Goal: Task Accomplishment & Management: Contribute content

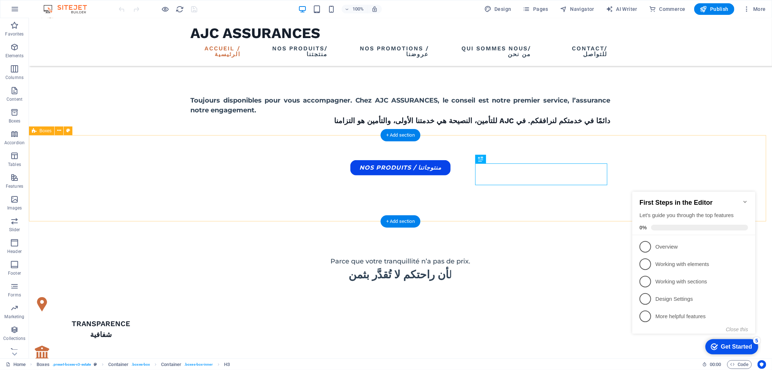
scroll to position [367, 0]
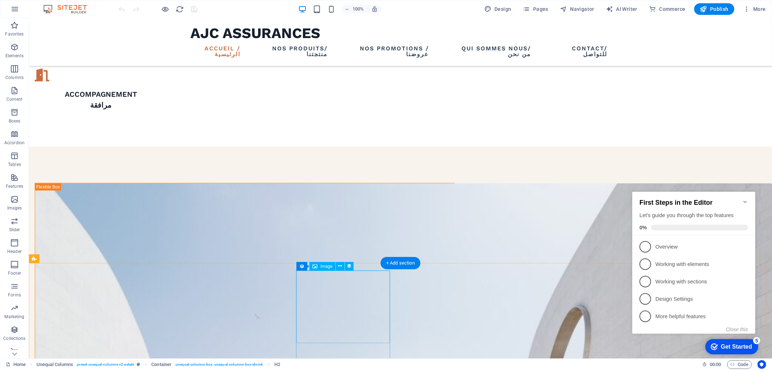
scroll to position [689, 0]
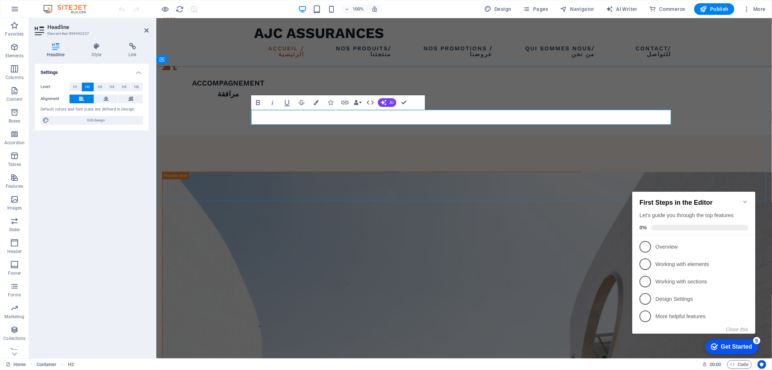
scroll to position [0, -1]
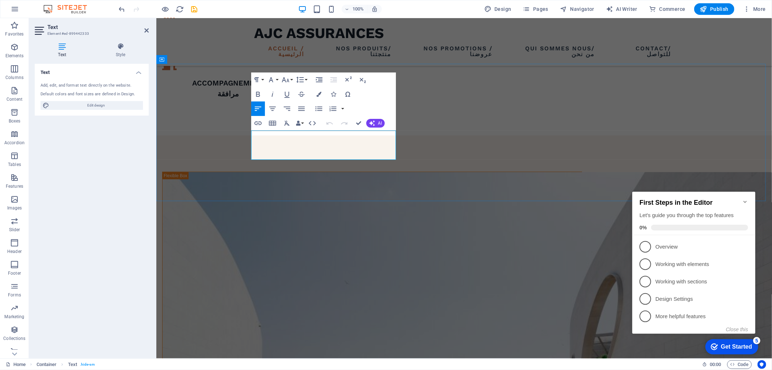
drag, startPoint x: 258, startPoint y: 142, endPoint x: 237, endPoint y: 130, distance: 23.5
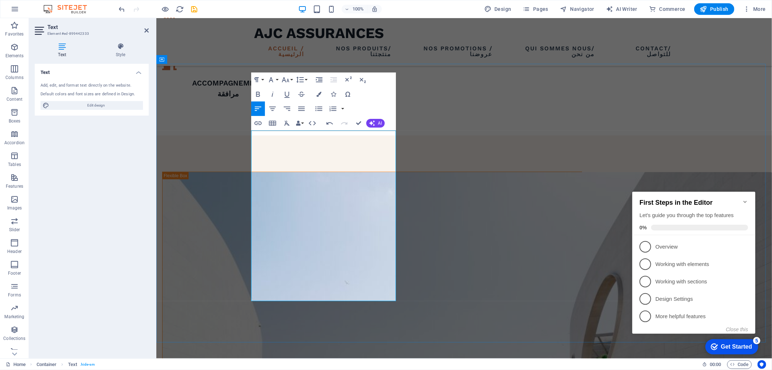
drag, startPoint x: 335, startPoint y: 135, endPoint x: 269, endPoint y: 129, distance: 66.8
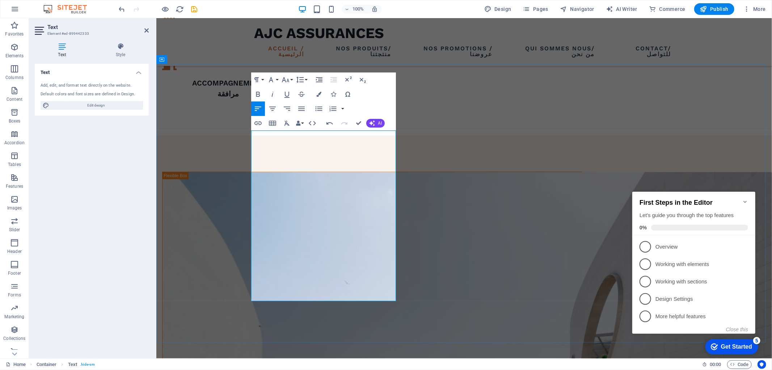
drag, startPoint x: 384, startPoint y: 258, endPoint x: 359, endPoint y: 251, distance: 26.6
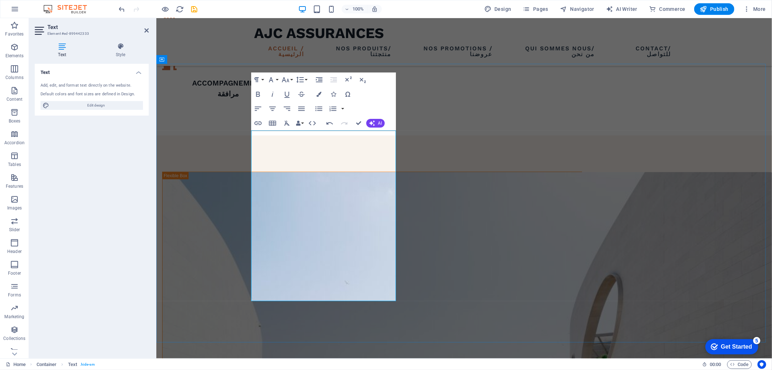
copy p "ف ، نقدم لكم حلولاً موثوقة ومناسبة لحماية ما هو الأكثر أهمية: السيارة، السكن، ا…"
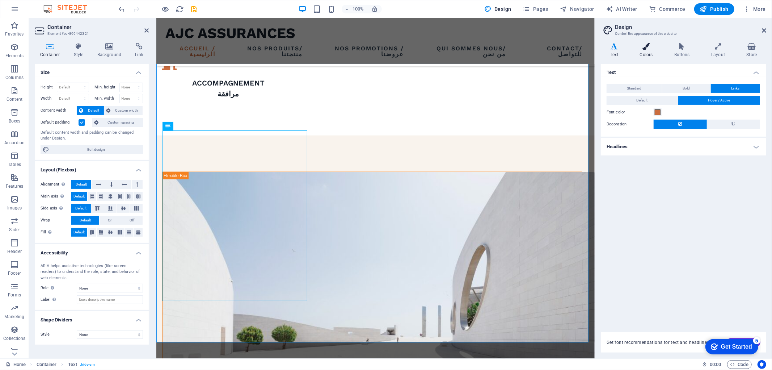
click at [644, 53] on h4 "Colors" at bounding box center [648, 50] width 34 height 15
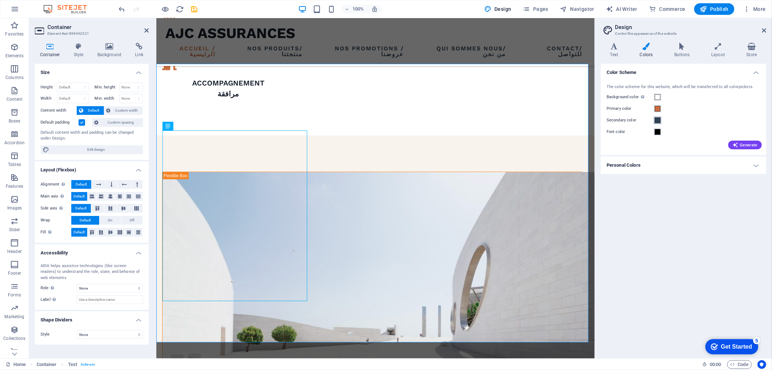
click at [658, 122] on span at bounding box center [658, 120] width 6 height 6
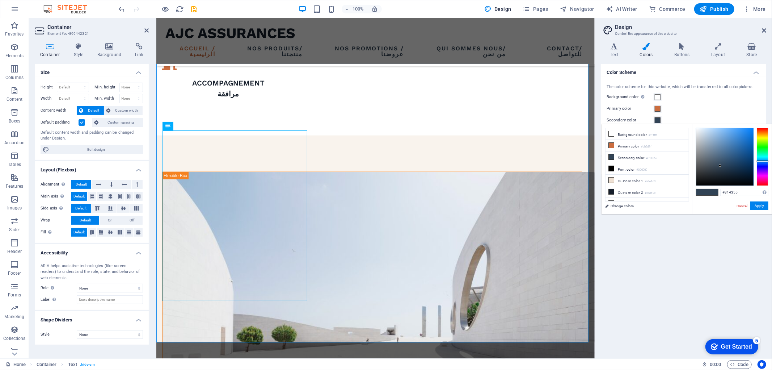
type input "#313755"
click at [761, 164] on div at bounding box center [763, 157] width 12 height 58
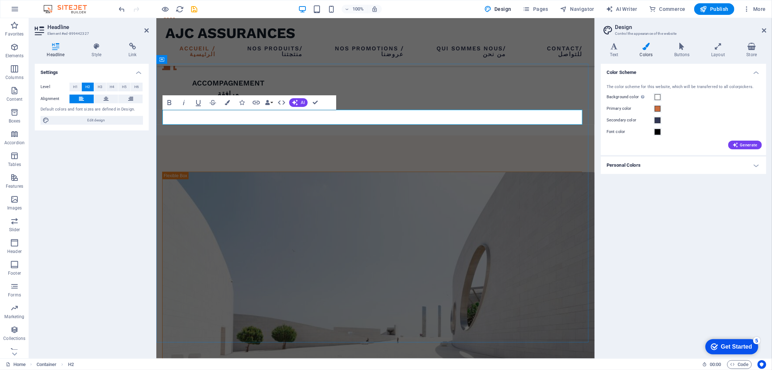
click at [99, 50] on icon at bounding box center [97, 46] width 34 height 7
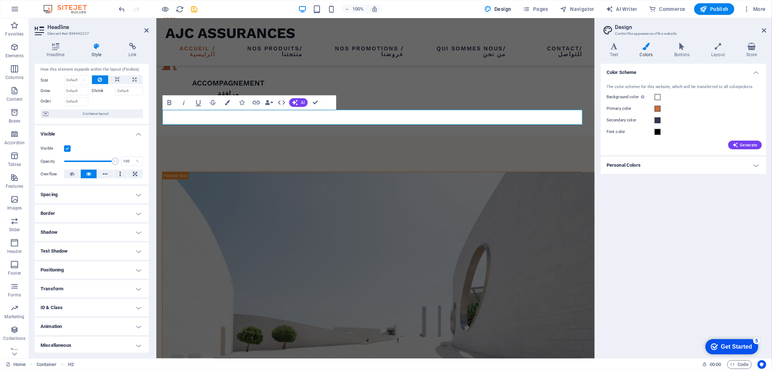
scroll to position [17, 0]
click at [138, 190] on h4 "Spacing" at bounding box center [92, 193] width 114 height 17
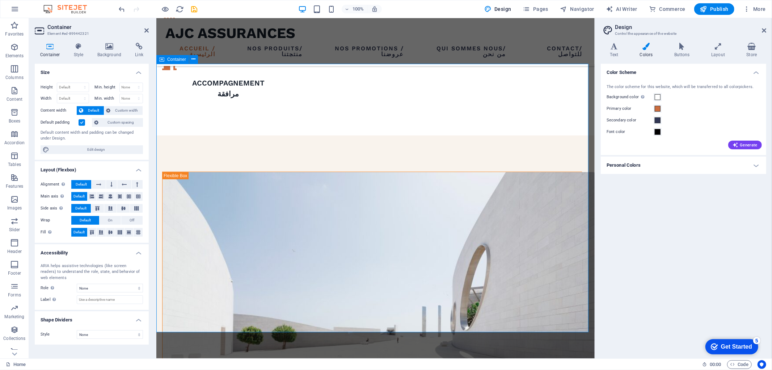
click at [403, 47] on nav "Accueil /الرئيسية Nos produits/منتجتنا Nos promotions / عروضنا Qui sommes Nous/…" at bounding box center [375, 50] width 420 height 17
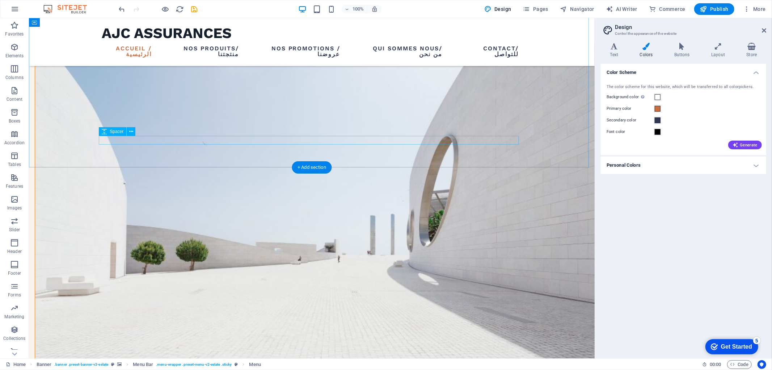
scroll to position [891, 0]
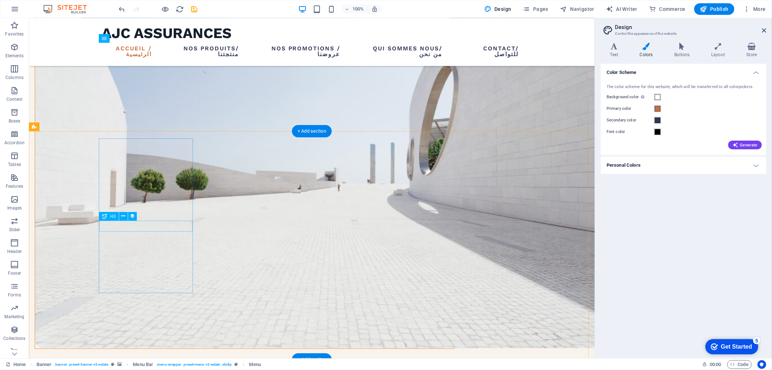
click at [129, 225] on div "Drag here to replace the existing content. Press “Ctrl” if you want to create a…" at bounding box center [312, 188] width 566 height 340
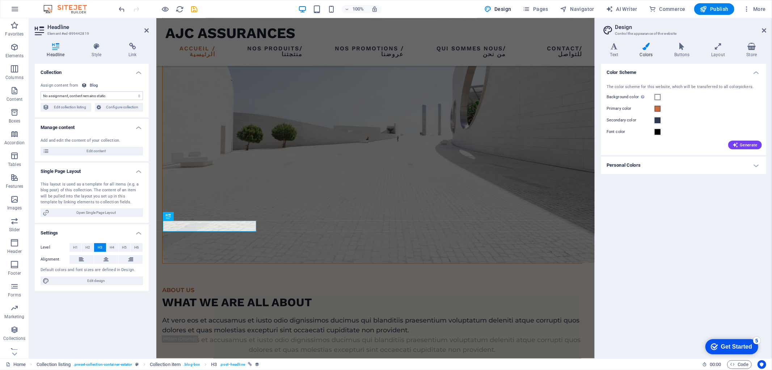
select select "name"
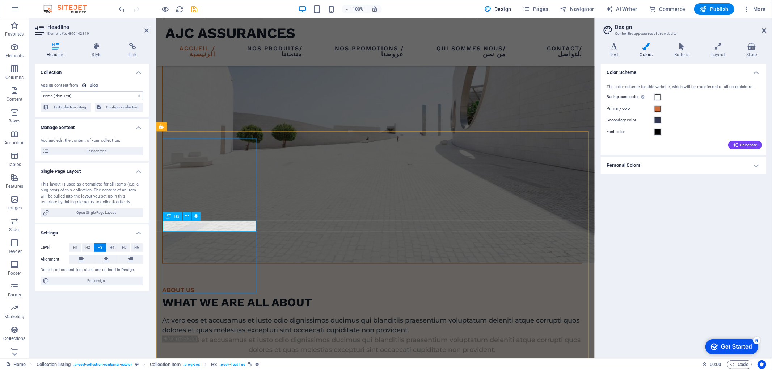
click at [106, 107] on span "Configure collection" at bounding box center [123, 107] width 38 height 9
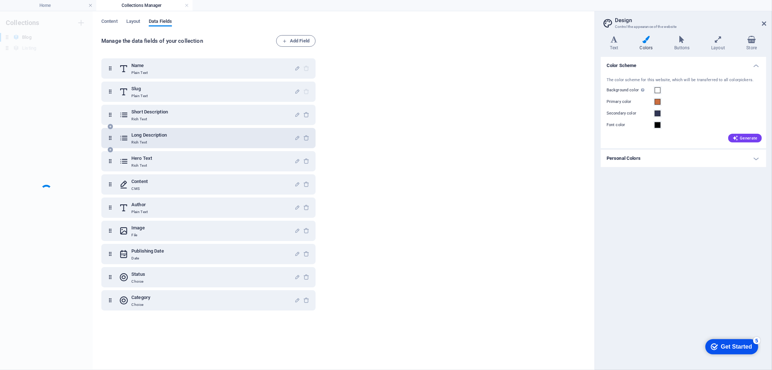
scroll to position [0, 0]
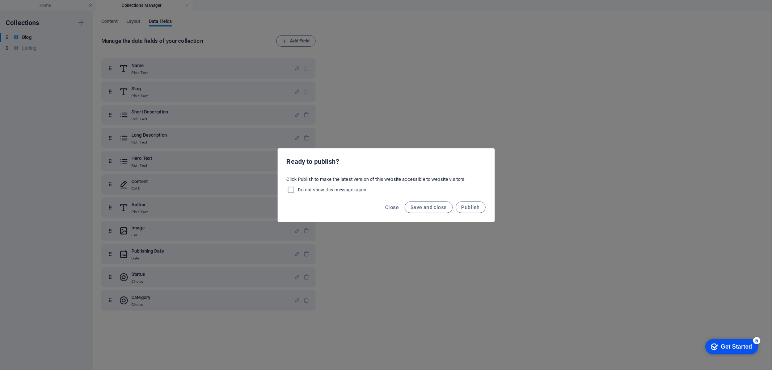
drag, startPoint x: 315, startPoint y: 180, endPoint x: 418, endPoint y: 181, distance: 102.8
click at [418, 181] on div "Click Publish to make the latest version of this website accessible to website …" at bounding box center [386, 185] width 217 height 24
click at [474, 206] on span "Publish" at bounding box center [471, 207] width 18 height 6
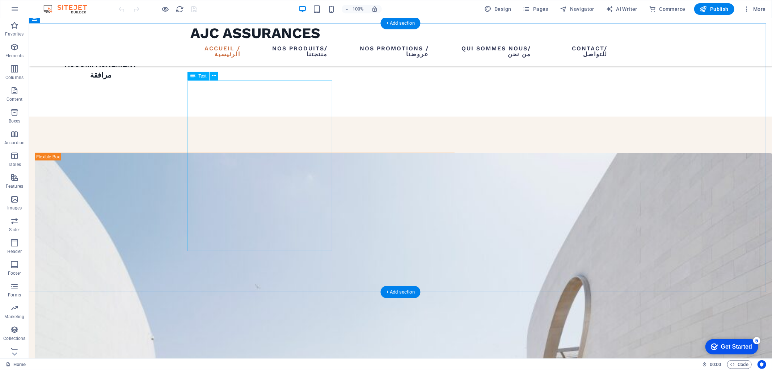
scroll to position [730, 0]
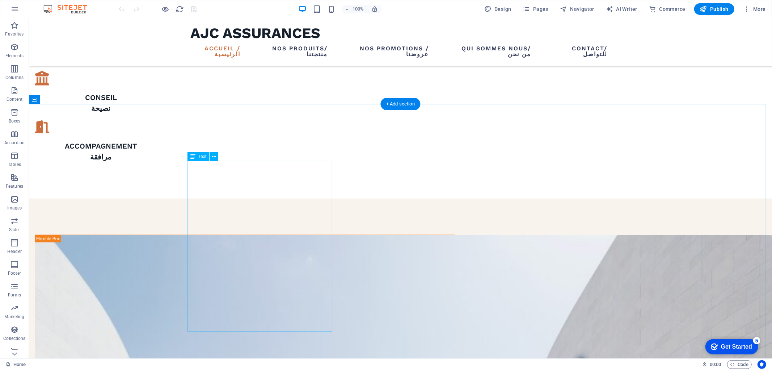
scroll to position [649, 0]
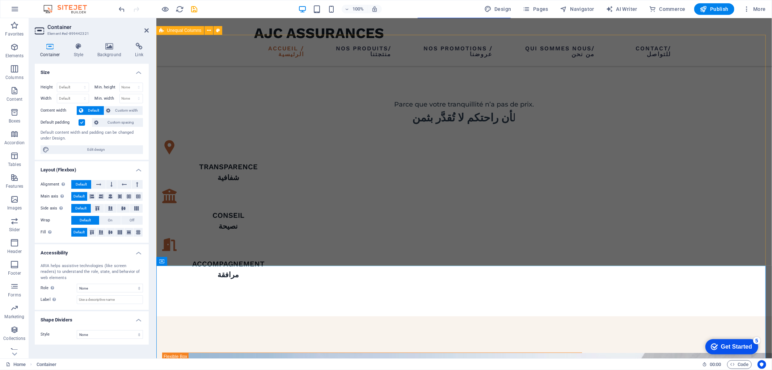
scroll to position [448, 0]
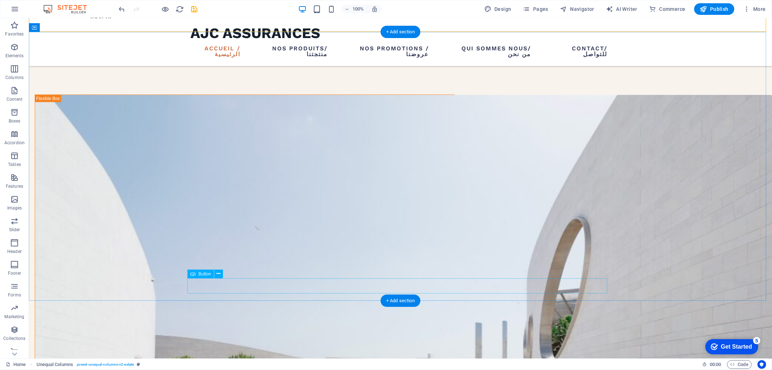
scroll to position [770, 0]
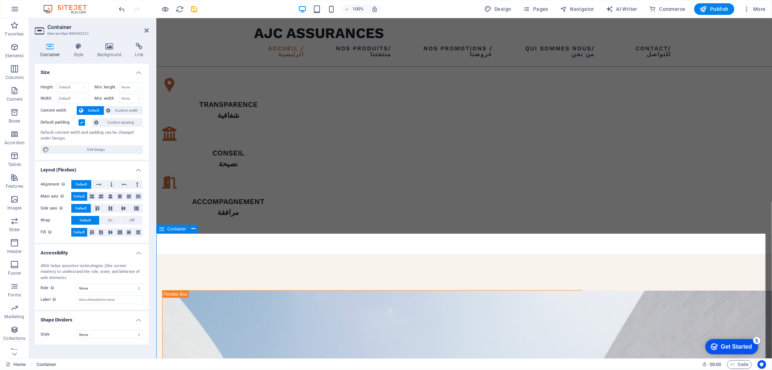
scroll to position [569, 0]
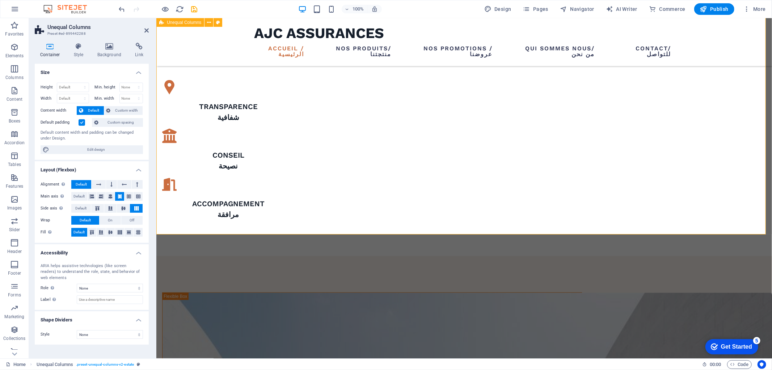
scroll to position [488, 0]
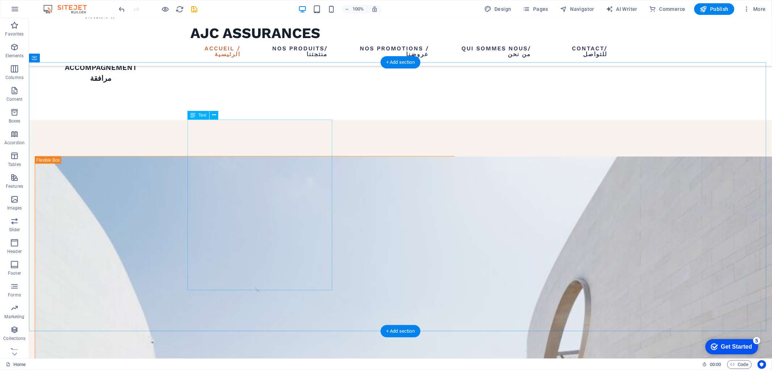
scroll to position [730, 0]
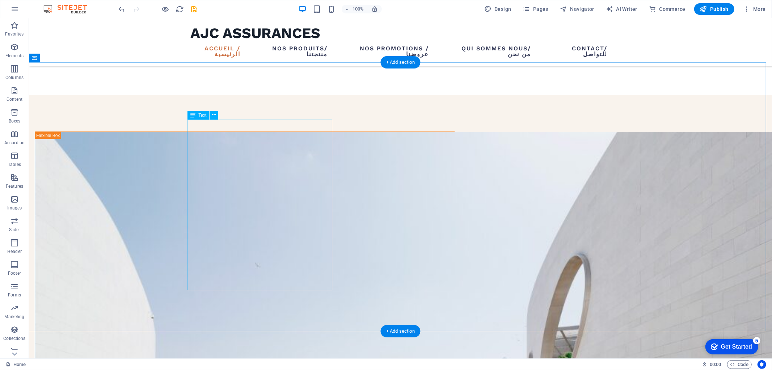
drag, startPoint x: 269, startPoint y: 104, endPoint x: 436, endPoint y: 112, distance: 166.8
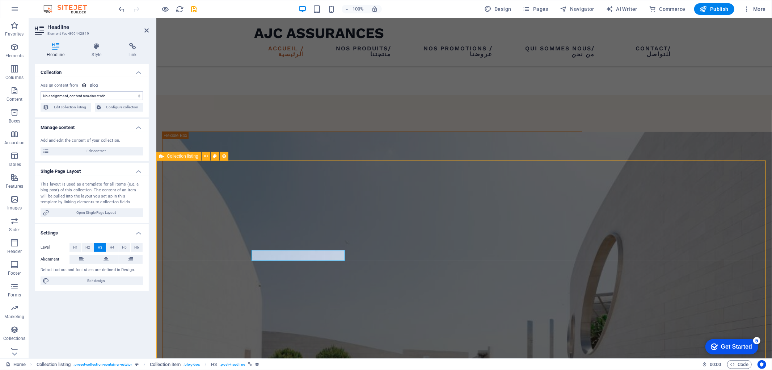
select select "name"
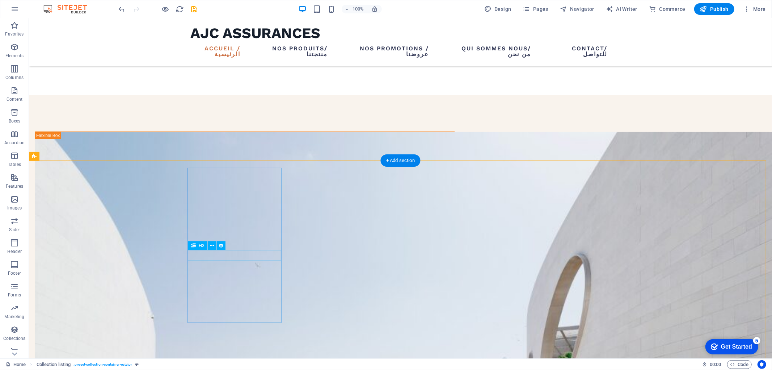
select select "name"
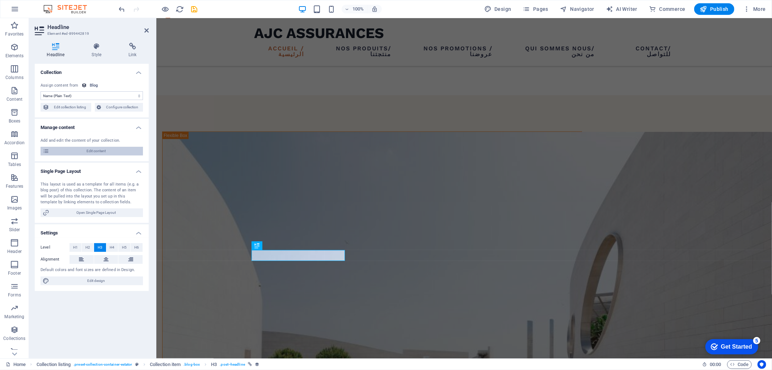
click at [105, 152] on span "Edit content" at bounding box center [95, 151] width 89 height 9
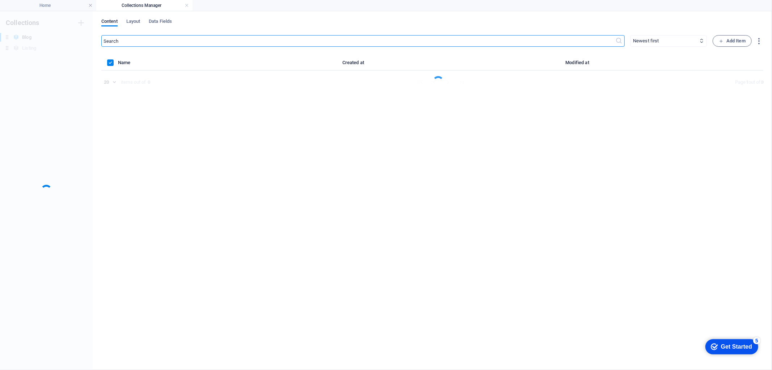
scroll to position [0, 0]
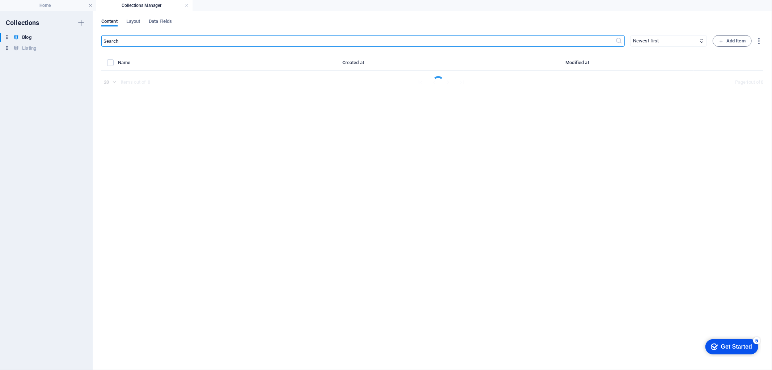
select select "Estate"
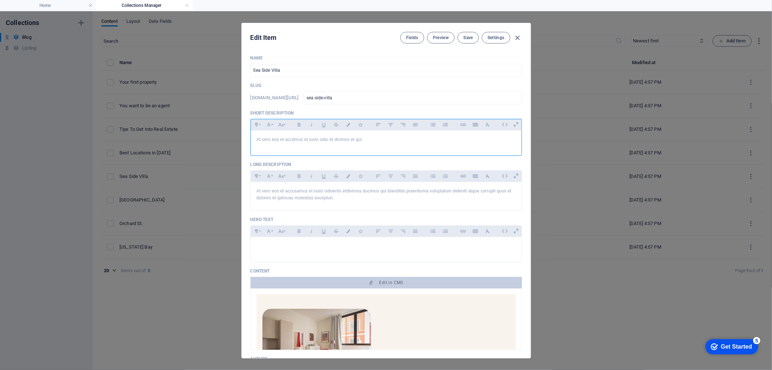
click at [326, 148] on div "At vero eos et accdmus et iusto odio et divimos et qui." at bounding box center [386, 141] width 271 height 22
click at [363, 143] on p "At vero eos et accdmus et iusto odio et divimos et qui." at bounding box center [386, 139] width 259 height 7
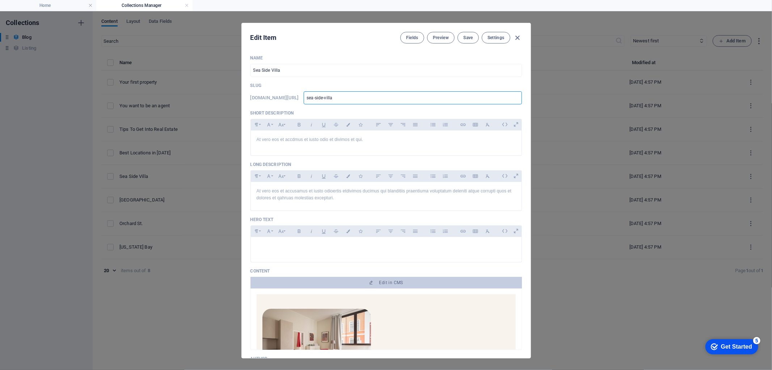
drag, startPoint x: 375, startPoint y: 99, endPoint x: 326, endPoint y: 92, distance: 50.1
click at [326, 92] on div "[DOMAIN_NAME][URL] sea-side-villa ​" at bounding box center [387, 97] width 272 height 13
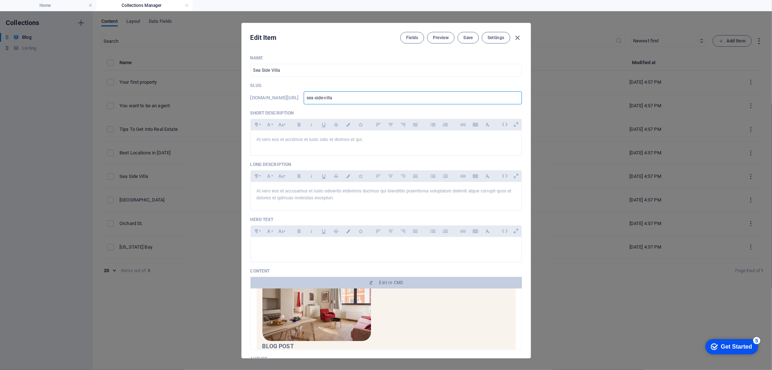
type input "A"
type input "As"
type input "Ass"
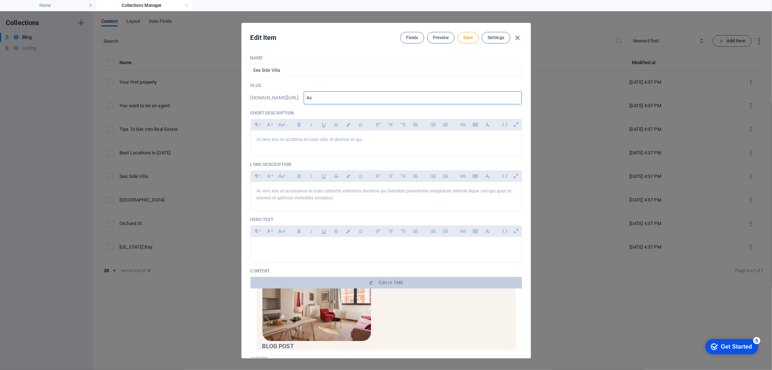
type input "Ass"
type input "Assu"
type input "Assur"
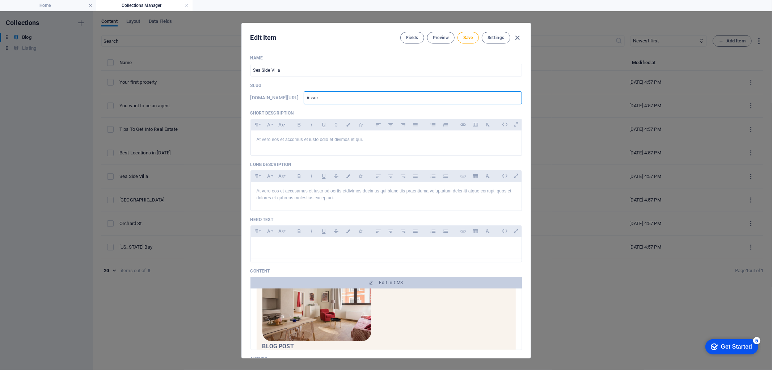
type input "Assura"
type input "Assuran"
type input "Assuranc"
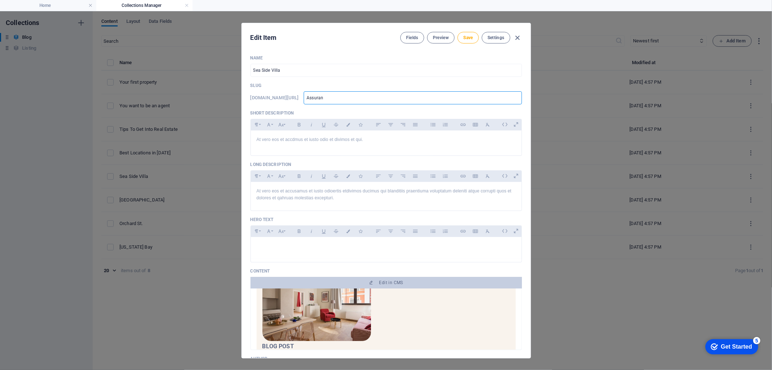
type input "Assuranc"
type input "Assurance"
type input "Assurances"
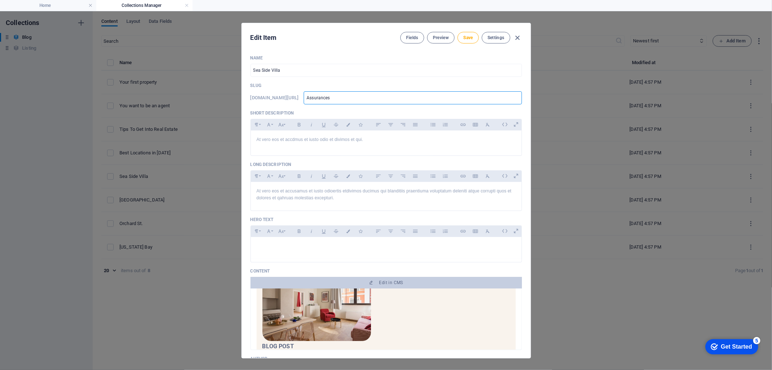
type input "Assurances"
type input "Assurance"
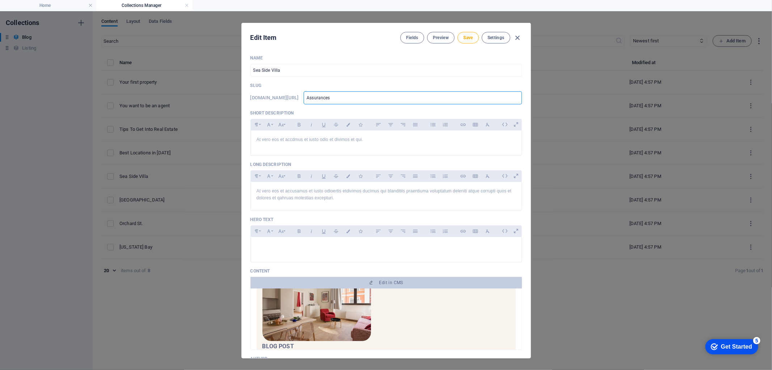
type input "Assurance"
type input "Assurance A"
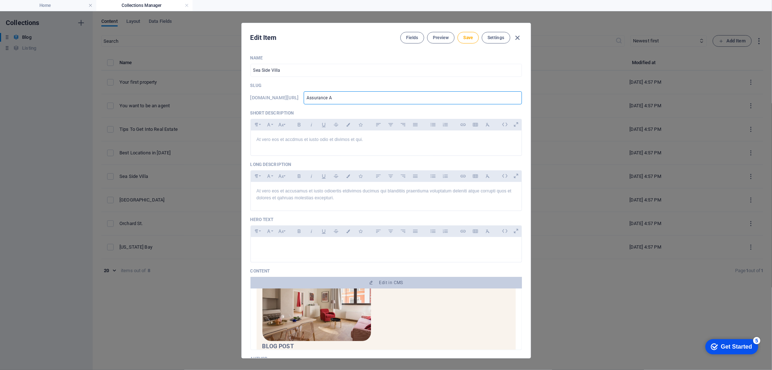
type input "Assurance Au"
type input "Assurance Aut"
type input "Assurance Auto"
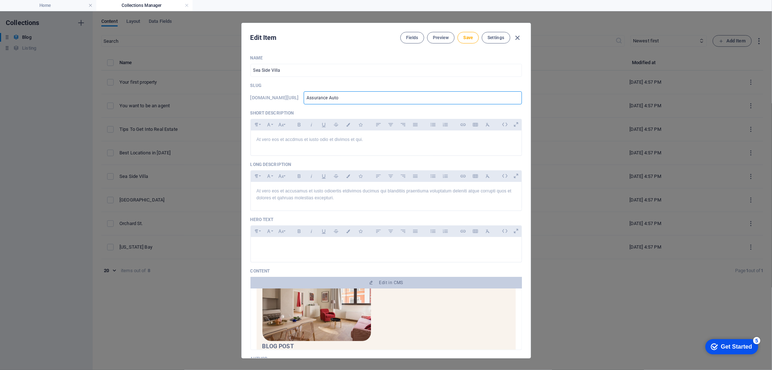
type input "Assurance Auto"
type input "Assurance Autom"
type input "Assurance Automo"
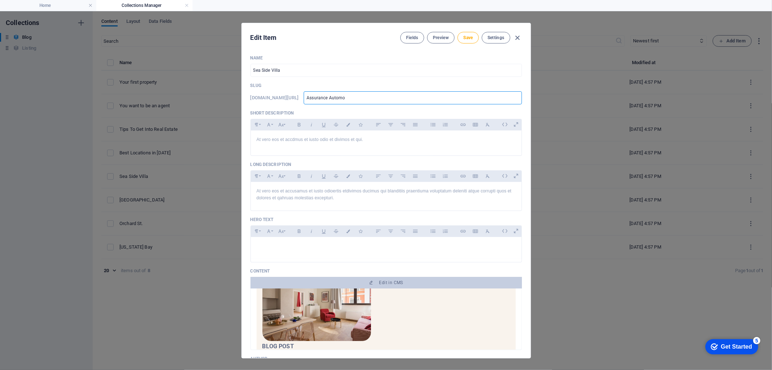
type input "Assurance Automob"
type input "Assurance Automobi"
type input "Assurance Automobil"
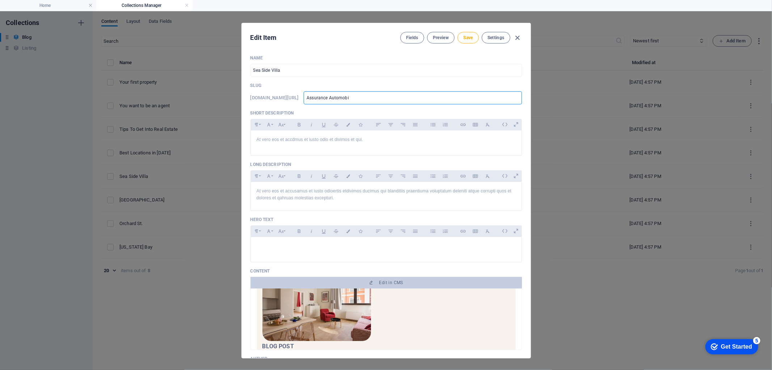
type input "Assurance Automobil"
type input "Assurance Automobile"
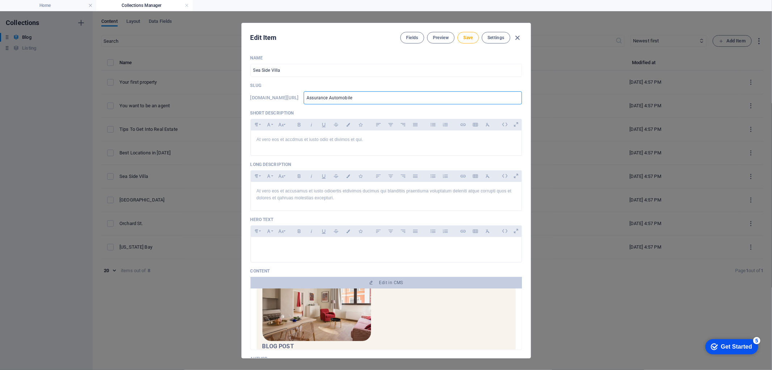
type input "Assurance Automobile /"
click at [365, 98] on input "Assurance Automobile /" at bounding box center [413, 97] width 218 height 13
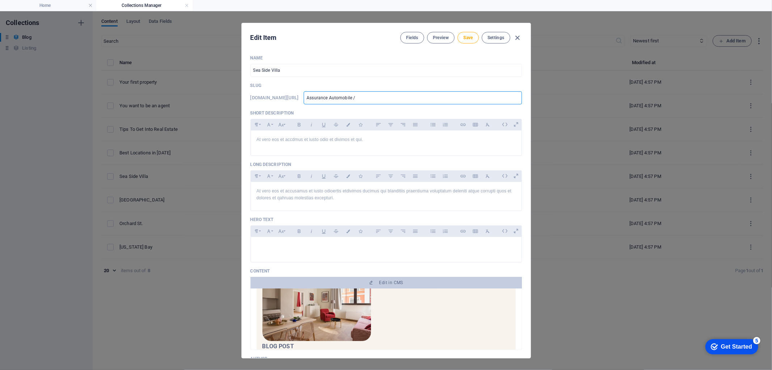
click at [365, 98] on input "Assurance Automobile /" at bounding box center [413, 97] width 218 height 13
type input "Assurance v/"
type input "Assurance vé/"
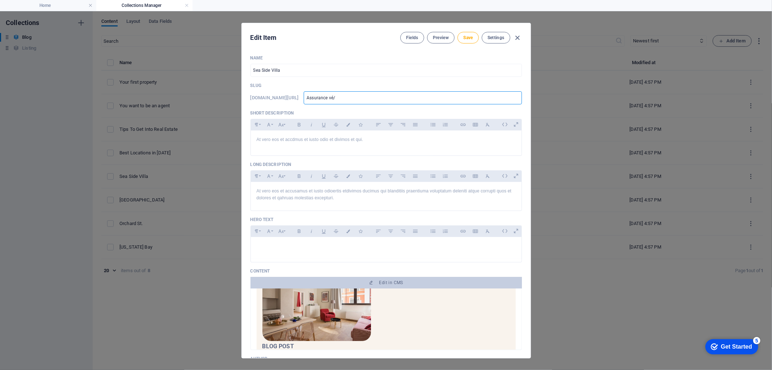
type input "Assurance véh/"
type input "Assurance véhi/"
type input "Assurance véhic/"
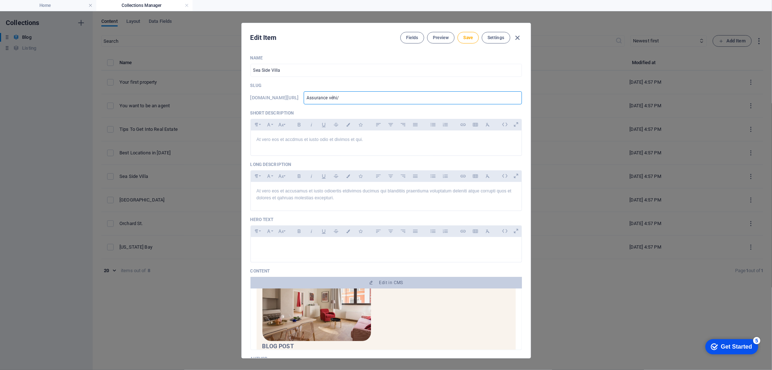
type input "Assurance véhic/"
type input "Assurance véhicu/"
type input "Assurance véhicul/"
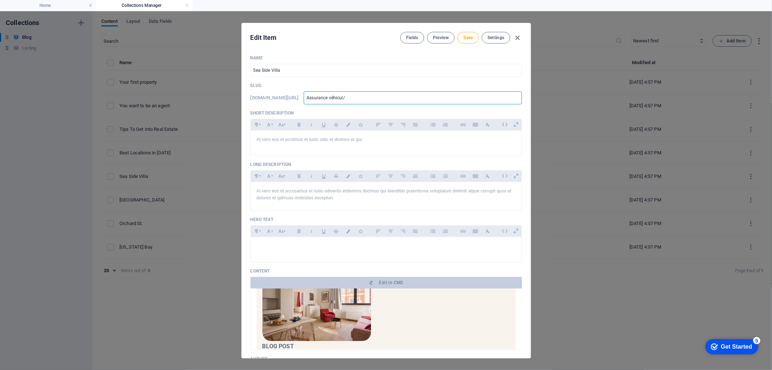
type input "Assurance véhicule/"
type input "Assurance véhicule /"
type input "assurance-vehicule"
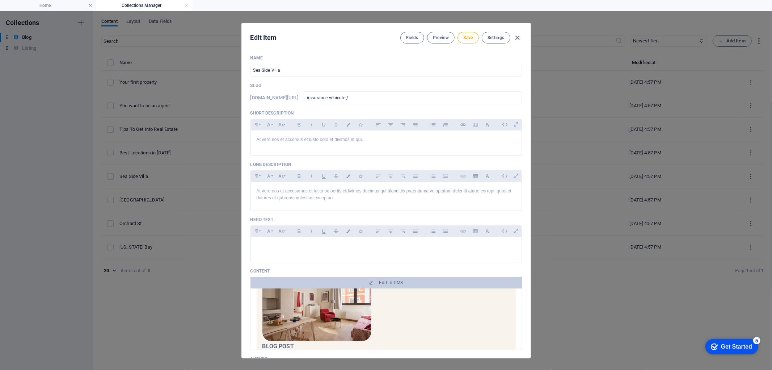
type input "assurance-vehicule"
click at [396, 94] on input "assurance-vehicule" at bounding box center [413, 97] width 218 height 13
type input "assurance-vehicule"
type input "assurance-vehicule /"
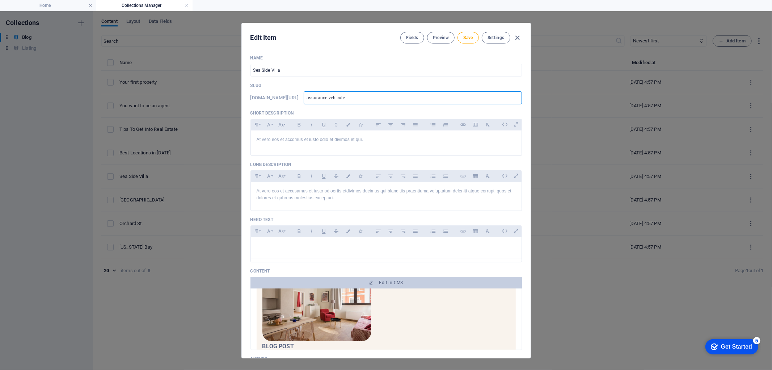
type input "assurance-vehicule /"
paste input "تامين العربات"
type input "assurance-vehicule / تامين العربات"
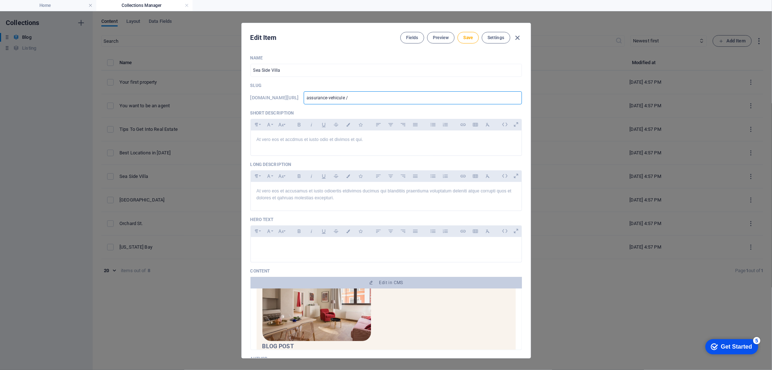
type input "assurance-vehicule / تامين العربات"
click at [355, 100] on input "assurance-vehicule / تامين العربات" at bounding box center [413, 97] width 218 height 13
type input "assurance vehicule / تامين العربات"
click at [358, 96] on input "assurance vehicule / تامين العربات" at bounding box center [413, 97] width 218 height 13
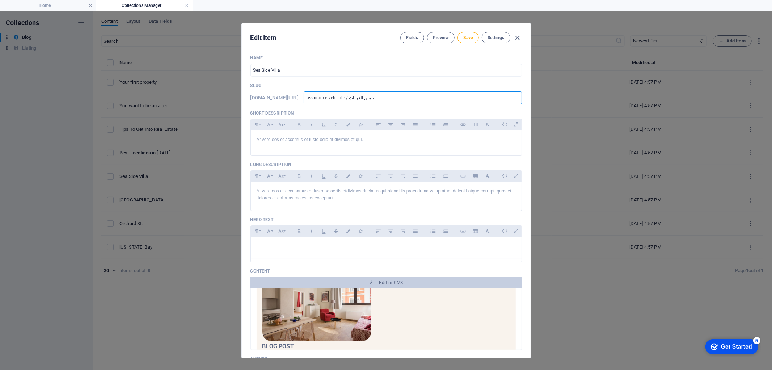
type input "assurance véhicule / تامين العربات"
type input "assurance-vehicule"
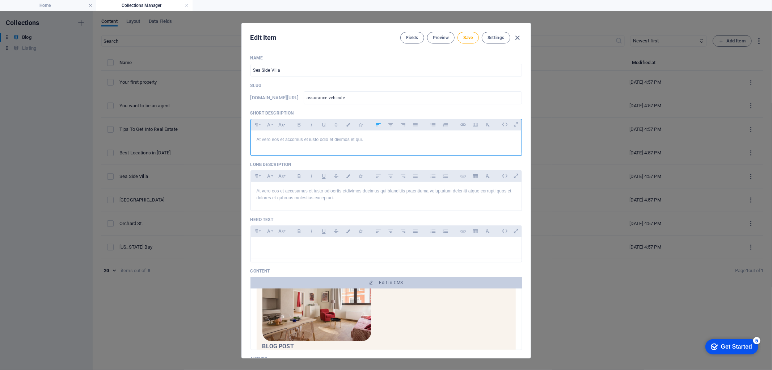
click at [379, 145] on div "At vero eos et accdmus et iusto odio et divimos et qui." at bounding box center [386, 141] width 271 height 22
click at [390, 144] on div "At vero eos et accdmus et iusto odio et divimos et qui." at bounding box center [386, 141] width 271 height 22
click at [379, 144] on div "At vero eos et accdmus et iusto odio et divimos et qui." at bounding box center [386, 141] width 271 height 22
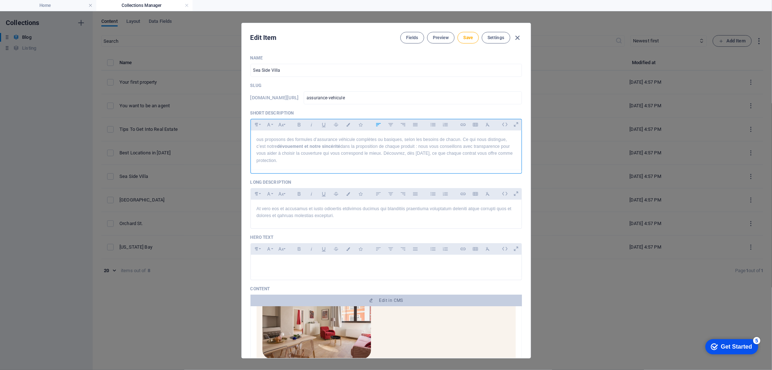
click at [257, 139] on p "ous proposons des formules d’assurance véhicule complètes ou basiques, selon le…" at bounding box center [386, 150] width 259 height 28
drag, startPoint x: 306, startPoint y: 162, endPoint x: 241, endPoint y: 135, distance: 71.1
click at [241, 135] on div "Edit Item Fields Preview Save Settings Name Sea Side Villa ​ Slug [DOMAIN_NAME]…" at bounding box center [386, 190] width 772 height 358
click at [302, 125] on icon "button" at bounding box center [299, 124] width 6 height 9
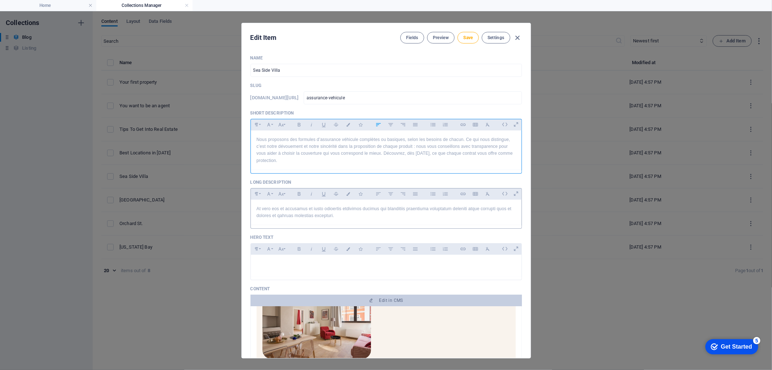
click at [346, 215] on p "At vero eos et accusamus et iusto odioertis etdivimos ducimus qui blanditiis pr…" at bounding box center [386, 212] width 259 height 14
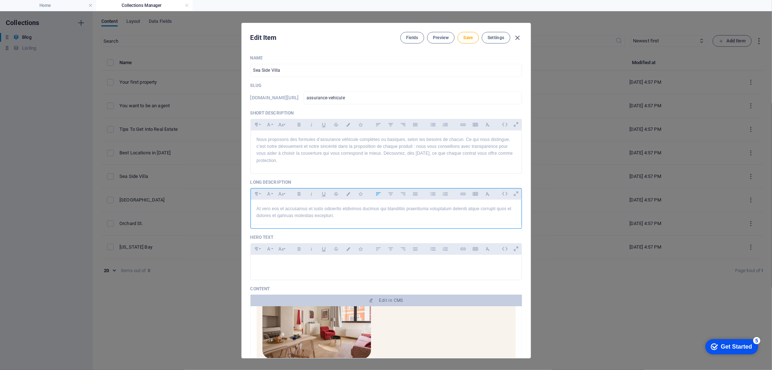
click at [447, 222] on div "At vero eos et accusamus et iusto odioertis etdivimos ducimus qui blanditiis pr…" at bounding box center [386, 211] width 271 height 25
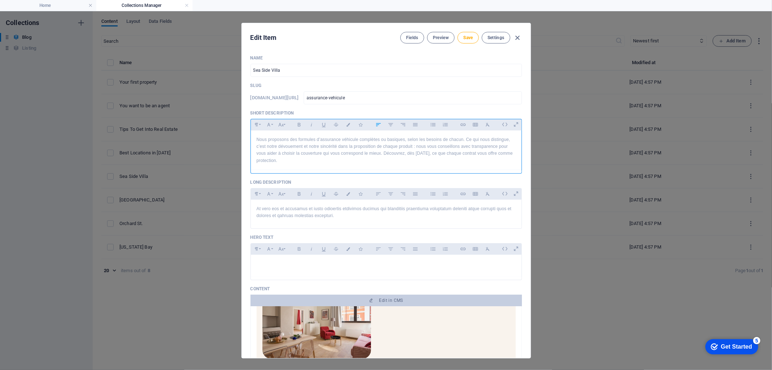
click at [315, 157] on p "Nous proposons des formules d’assurance véhicule complètes ou basiques, selon l…" at bounding box center [386, 150] width 259 height 28
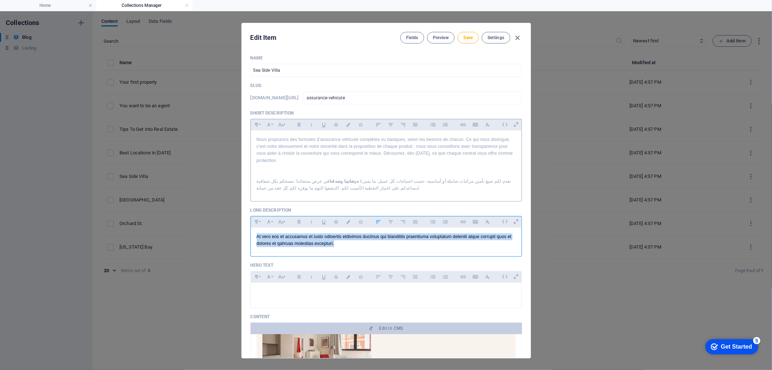
drag, startPoint x: 353, startPoint y: 243, endPoint x: 224, endPoint y: 230, distance: 130.0
click at [224, 230] on div "Edit Item Fields Preview Save Settings Name Sea Side Villa ​ Slug [DOMAIN_NAME]…" at bounding box center [386, 190] width 772 height 358
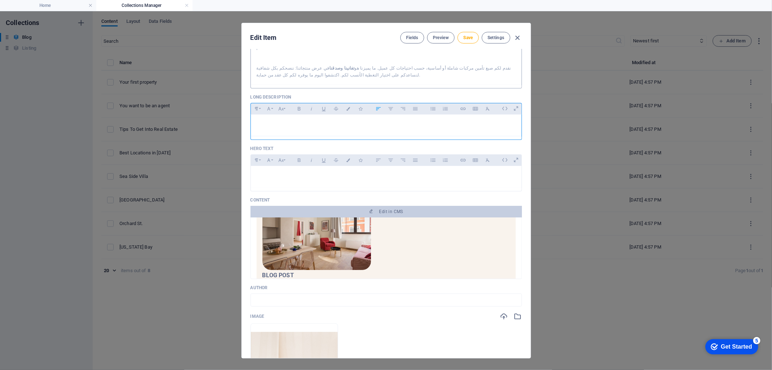
scroll to position [121, 0]
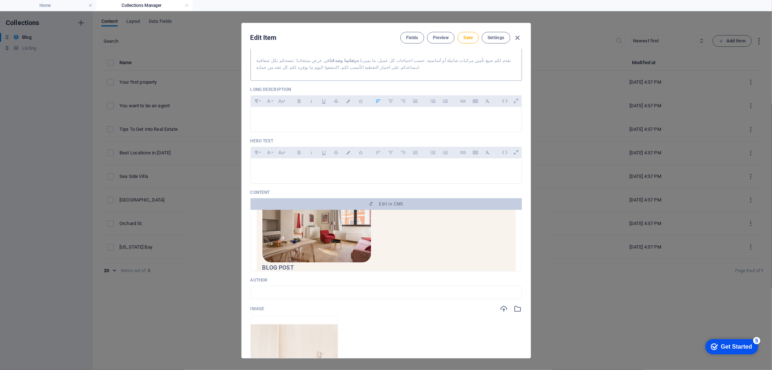
click at [335, 232] on img at bounding box center [316, 226] width 109 height 72
click at [390, 205] on span "Edit in CMS" at bounding box center [391, 204] width 24 height 6
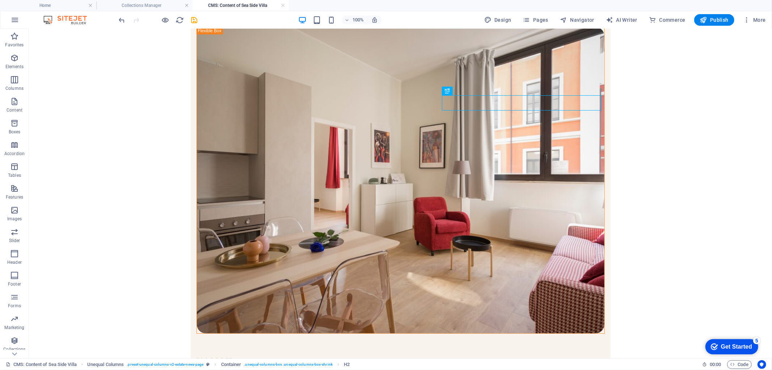
scroll to position [0, 0]
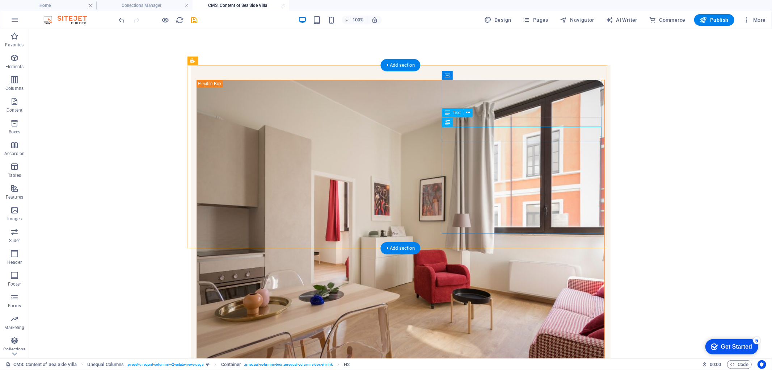
click at [349, 135] on div "BLOG POST sea side villa At vero eos et accusamus et iusto odio dignissimos duc…" at bounding box center [400, 268] width 420 height 407
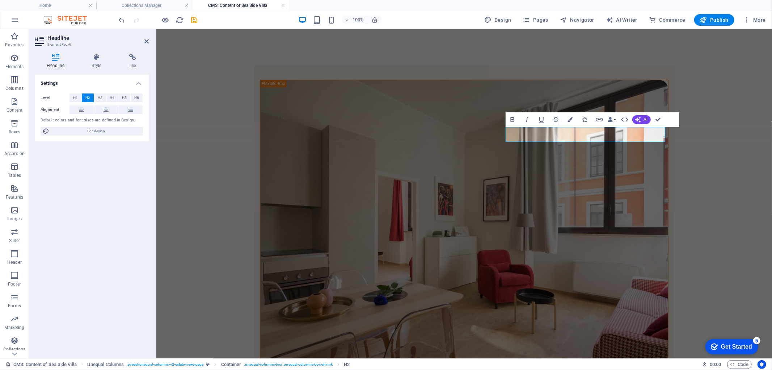
click at [147, 42] on icon at bounding box center [146, 41] width 4 height 6
